Goal: Navigation & Orientation: Find specific page/section

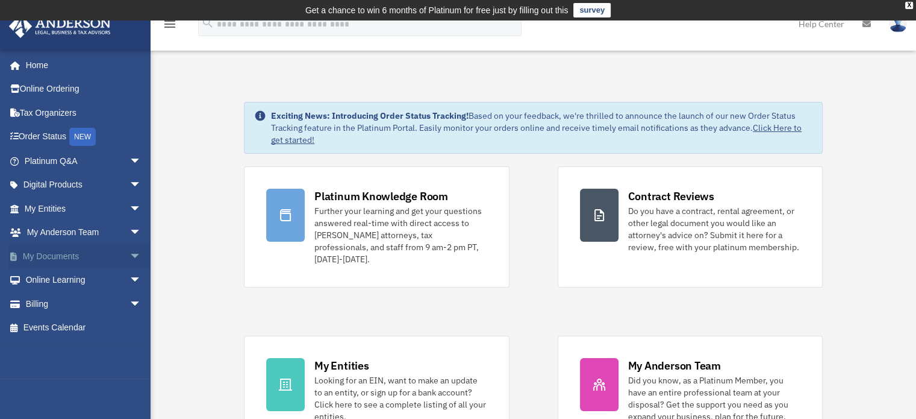
click at [129, 254] on span "arrow_drop_down" at bounding box center [141, 256] width 24 height 25
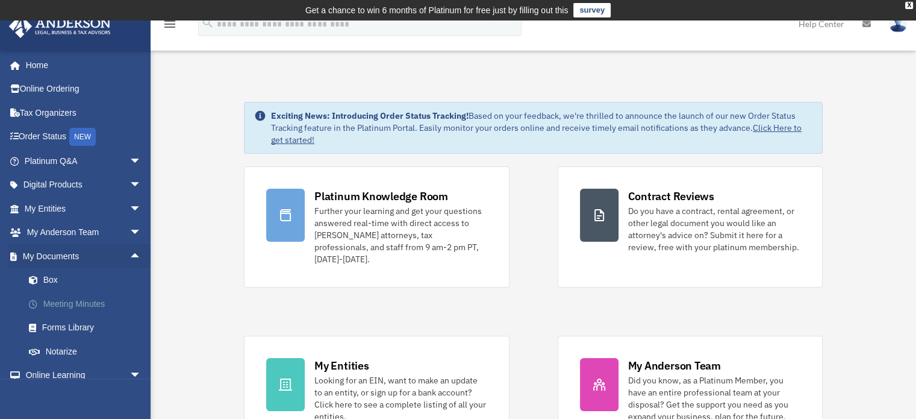
click at [92, 303] on link "Meeting Minutes" at bounding box center [88, 303] width 143 height 24
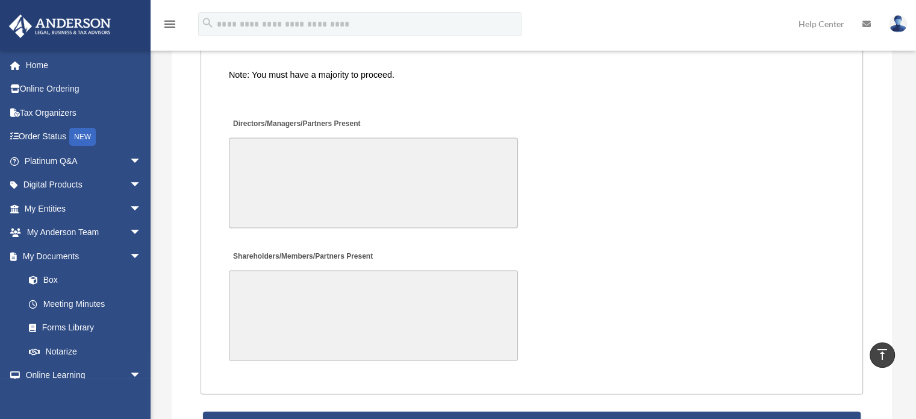
scroll to position [2529, 0]
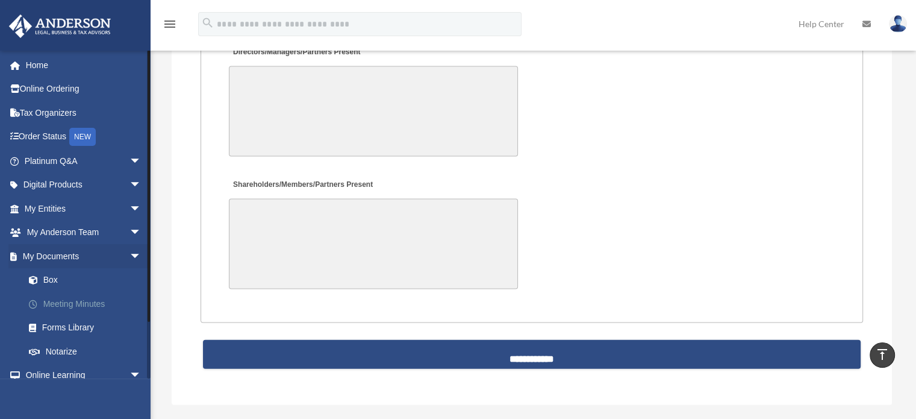
click at [58, 305] on link "Meeting Minutes" at bounding box center [88, 303] width 143 height 24
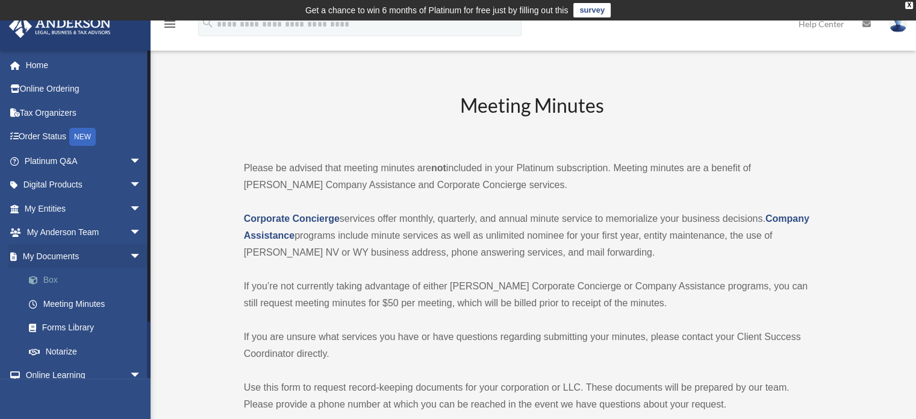
click at [49, 277] on link "Box" at bounding box center [88, 280] width 143 height 24
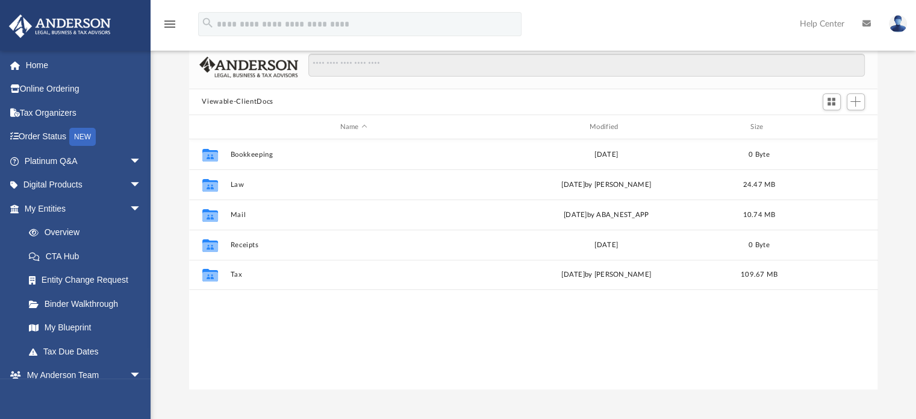
scroll to position [120, 0]
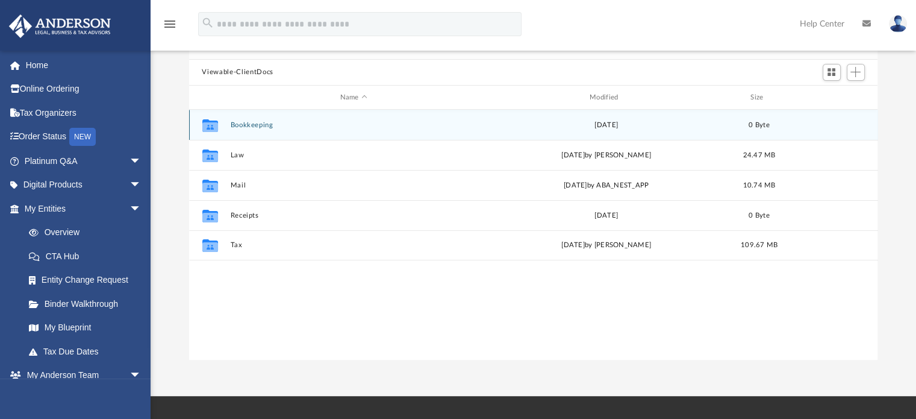
click at [206, 117] on icon "Collaborated Folder" at bounding box center [209, 125] width 19 height 19
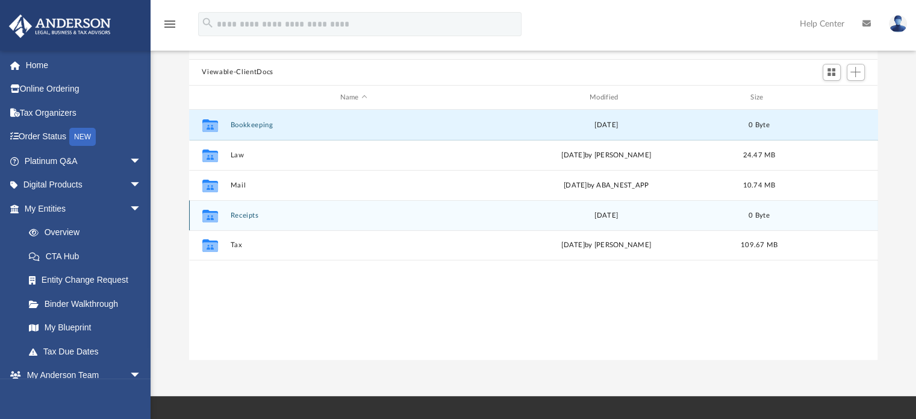
click at [217, 216] on icon "grid" at bounding box center [210, 218] width 16 height 10
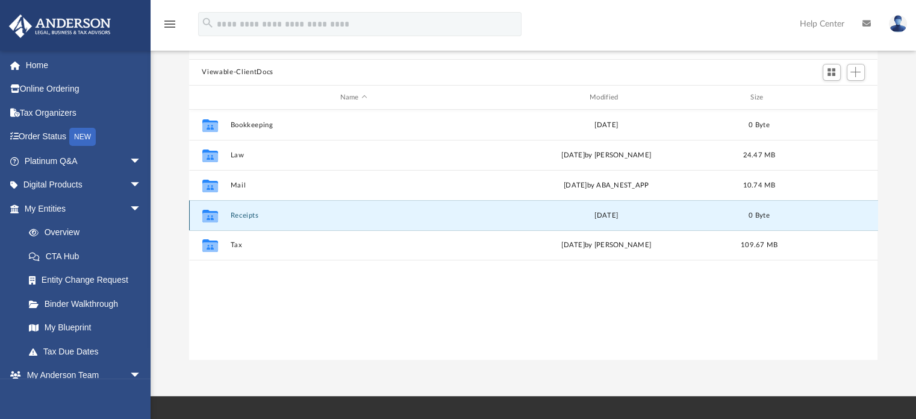
click at [211, 215] on icon "grid" at bounding box center [210, 218] width 16 height 10
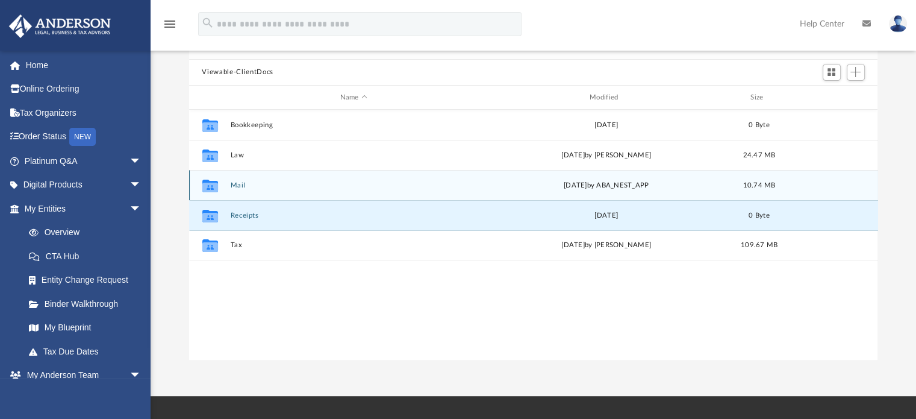
click at [209, 186] on icon "grid" at bounding box center [210, 187] width 16 height 10
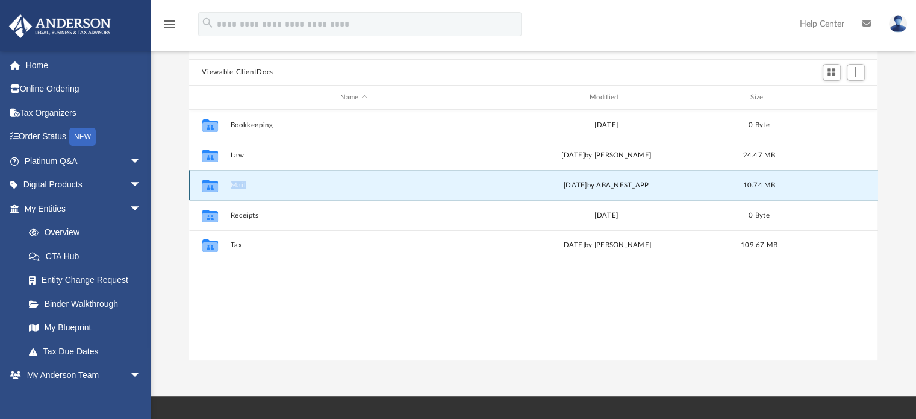
click at [209, 186] on icon "grid" at bounding box center [210, 187] width 16 height 10
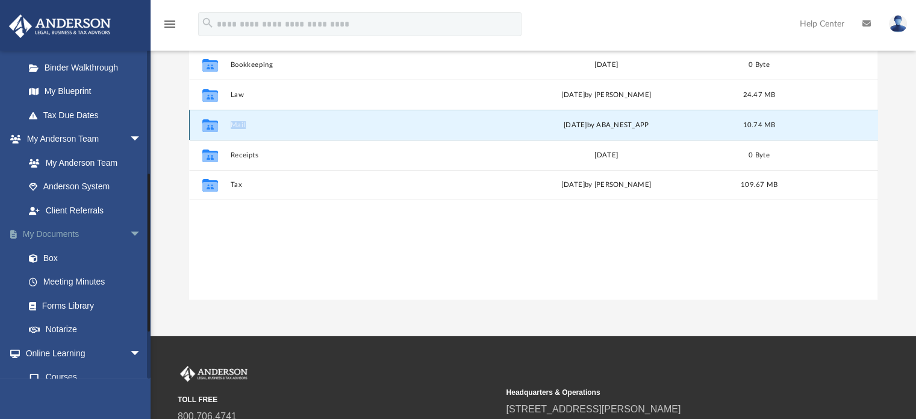
scroll to position [301, 0]
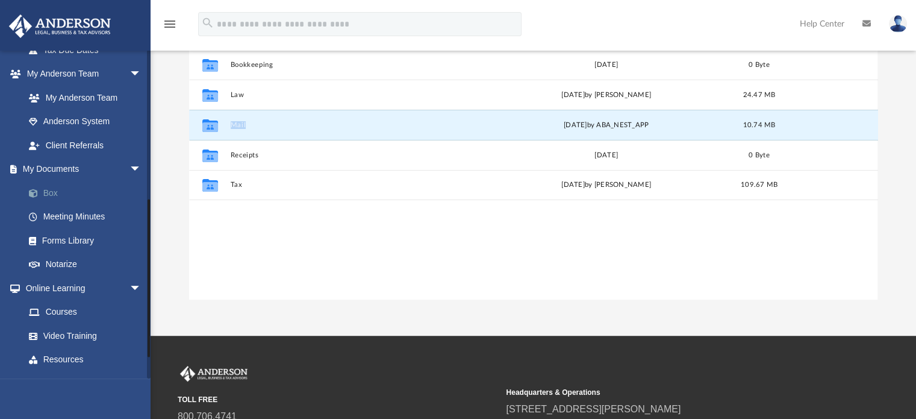
click at [48, 191] on link "Box" at bounding box center [88, 193] width 143 height 24
click at [51, 191] on link "Box" at bounding box center [88, 193] width 143 height 24
